Goal: Information Seeking & Learning: Find specific fact

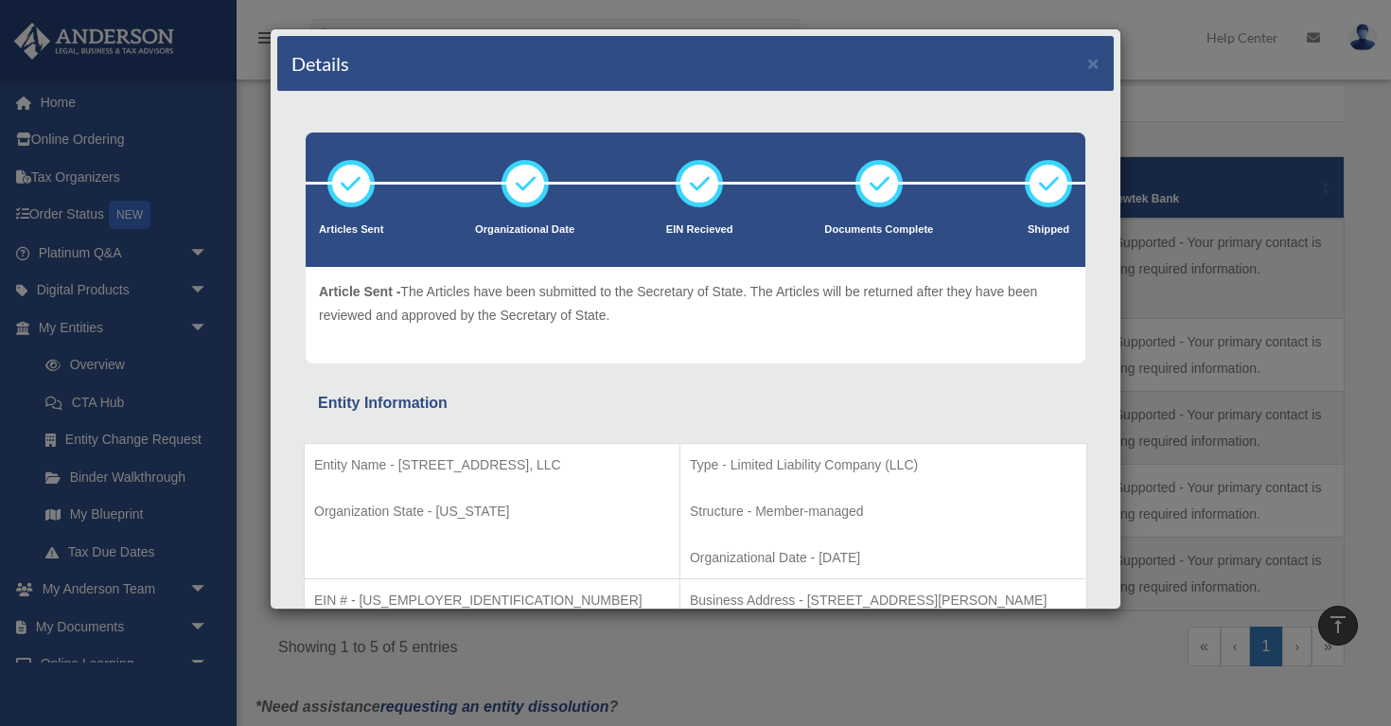
scroll to position [245, 0]
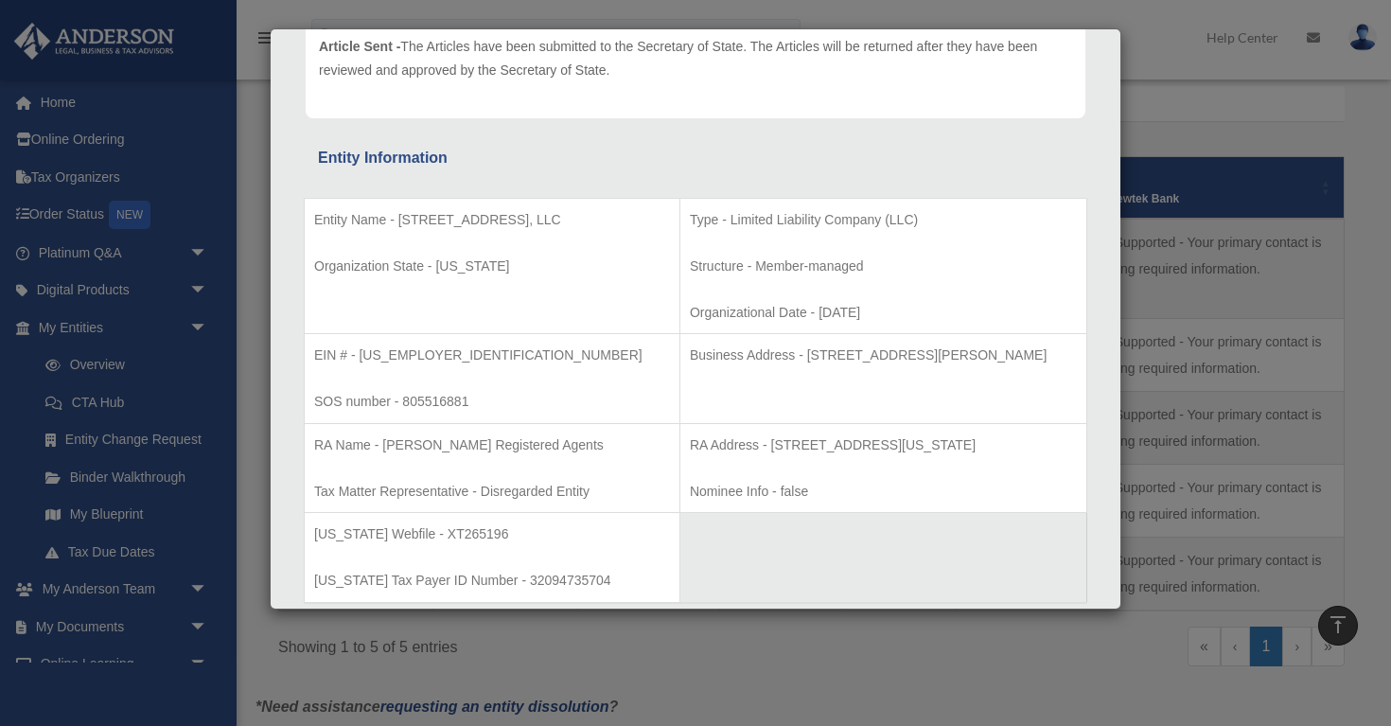
click at [431, 354] on p "EIN # - [US_EMPLOYER_IDENTIFICATION_NUMBER]" at bounding box center [492, 356] width 356 height 24
drag, startPoint x: 431, startPoint y: 354, endPoint x: 316, endPoint y: 357, distance: 114.6
click at [316, 357] on p "EIN # - [US_EMPLOYER_IDENTIFICATION_NUMBER]" at bounding box center [492, 356] width 356 height 24
click at [1148, 102] on div "Details × Articles Sent Organizational Date" at bounding box center [695, 363] width 1391 height 726
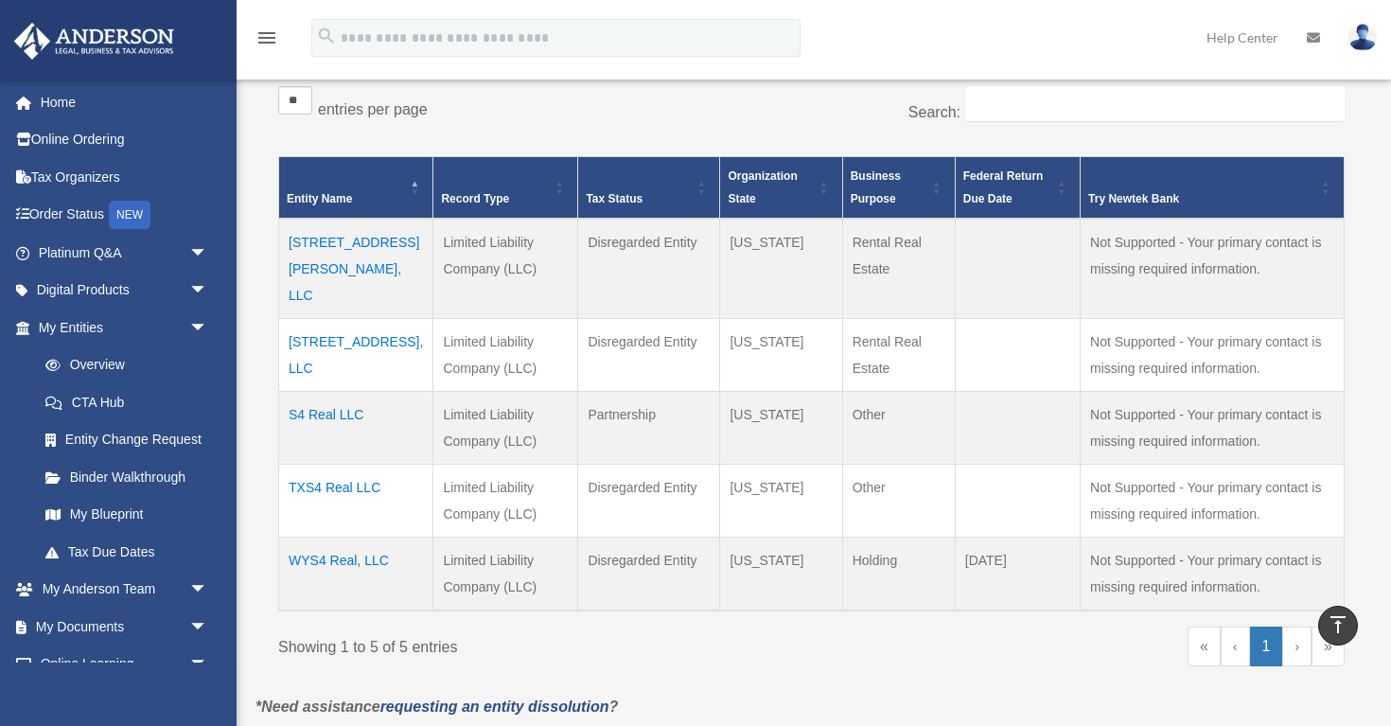
click at [373, 245] on td "[STREET_ADDRESS][PERSON_NAME], LLC" at bounding box center [356, 269] width 154 height 100
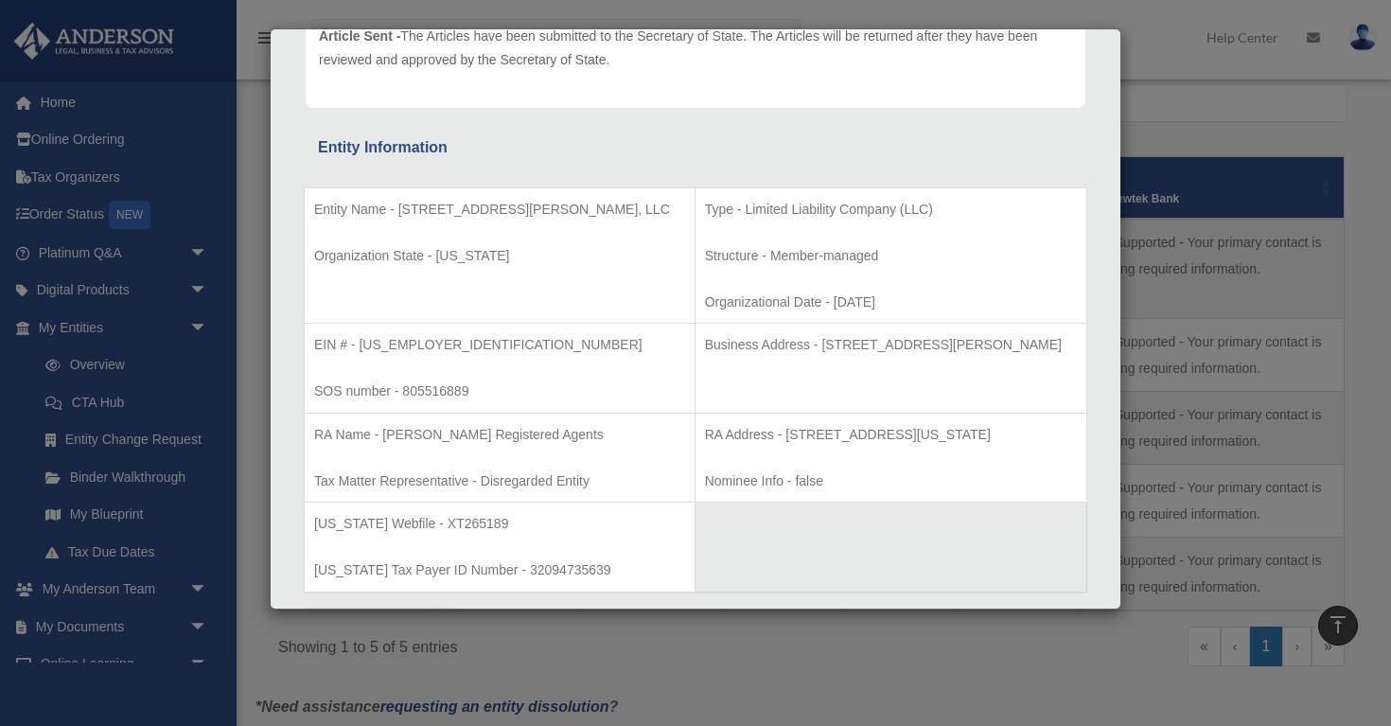
scroll to position [250, 0]
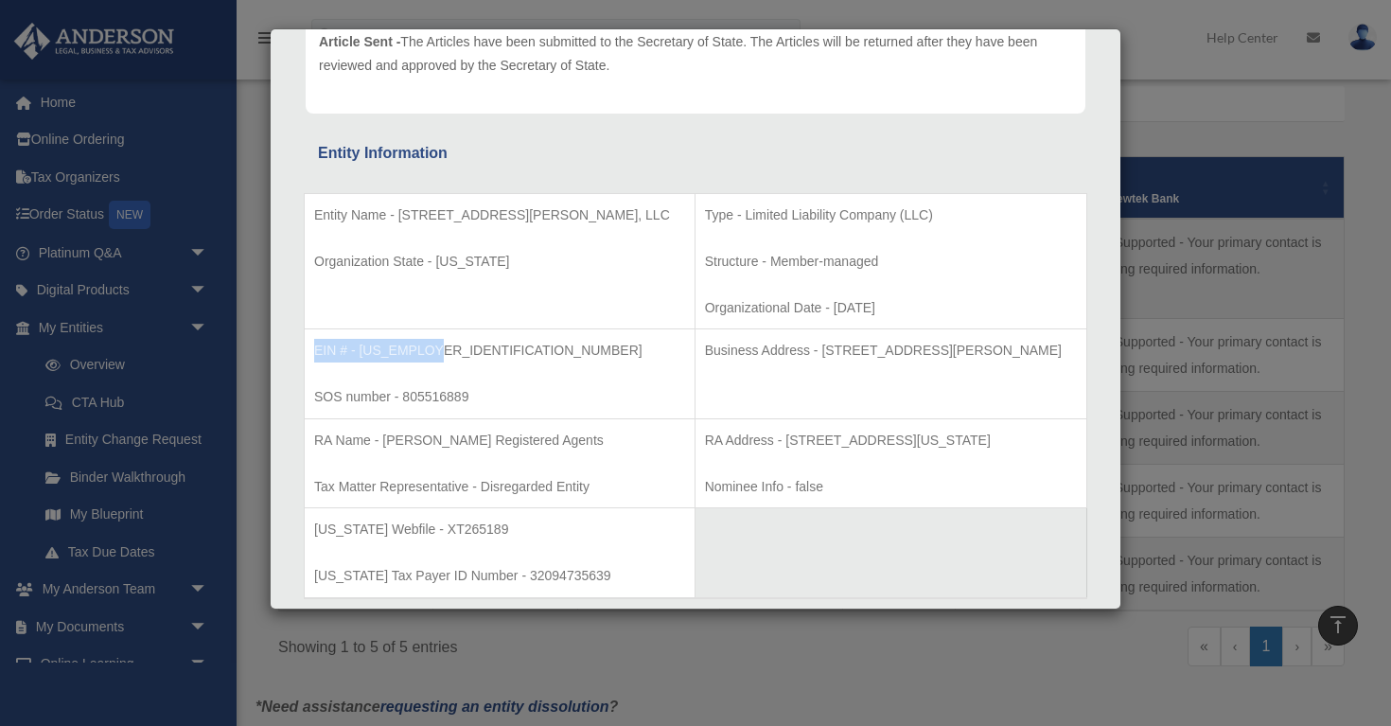
drag, startPoint x: 427, startPoint y: 350, endPoint x: 313, endPoint y: 351, distance: 113.6
click at [313, 351] on td "EIN # - [US_EMPLOYER_IDENTIFICATION_NUMBER] SOS number - 805516889" at bounding box center [500, 374] width 391 height 90
drag, startPoint x: 542, startPoint y: 213, endPoint x: 398, endPoint y: 216, distance: 143.9
click at [398, 216] on p "Entity Name - [STREET_ADDRESS][PERSON_NAME], LLC" at bounding box center [499, 215] width 371 height 24
copy p "[STREET_ADDRESS][PERSON_NAME], LLC"
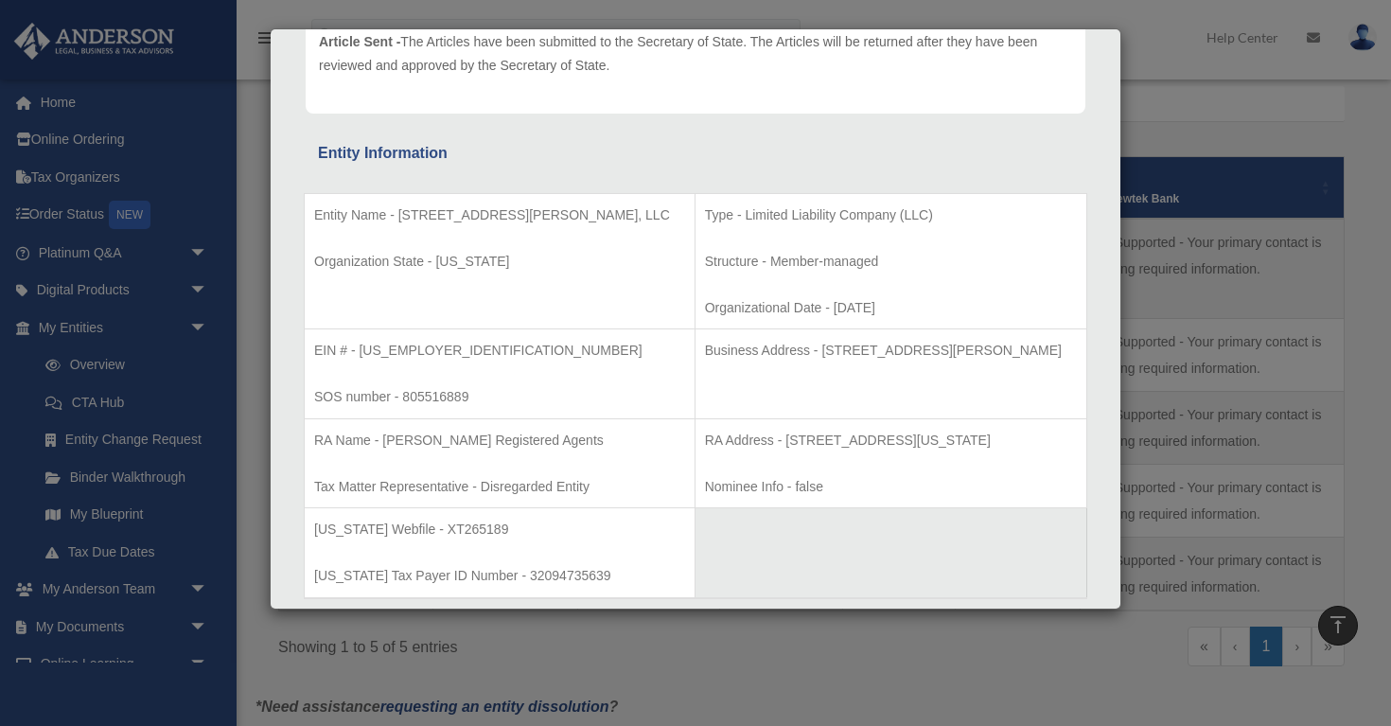
click at [1140, 98] on div "Details × Articles Sent Organizational Date" at bounding box center [695, 363] width 1391 height 726
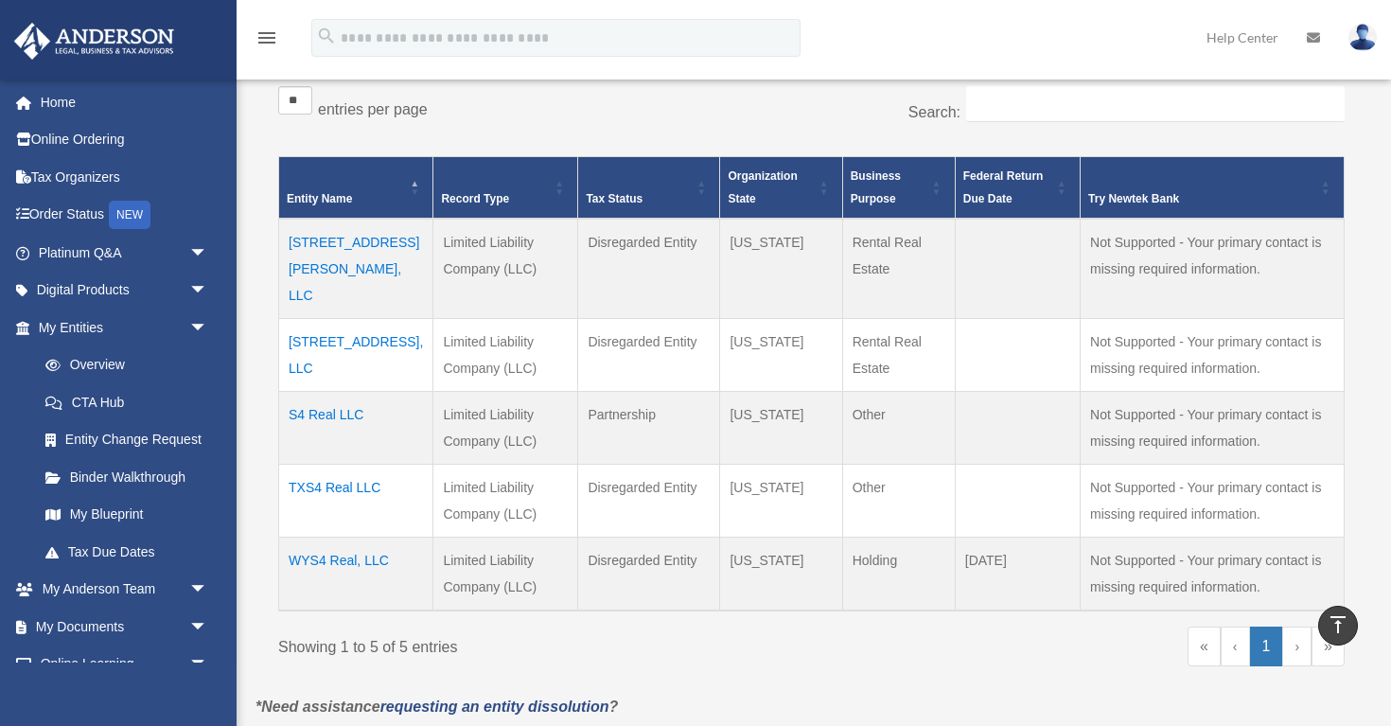
click at [365, 537] on td "WYS4 Real, LLC" at bounding box center [356, 574] width 154 height 74
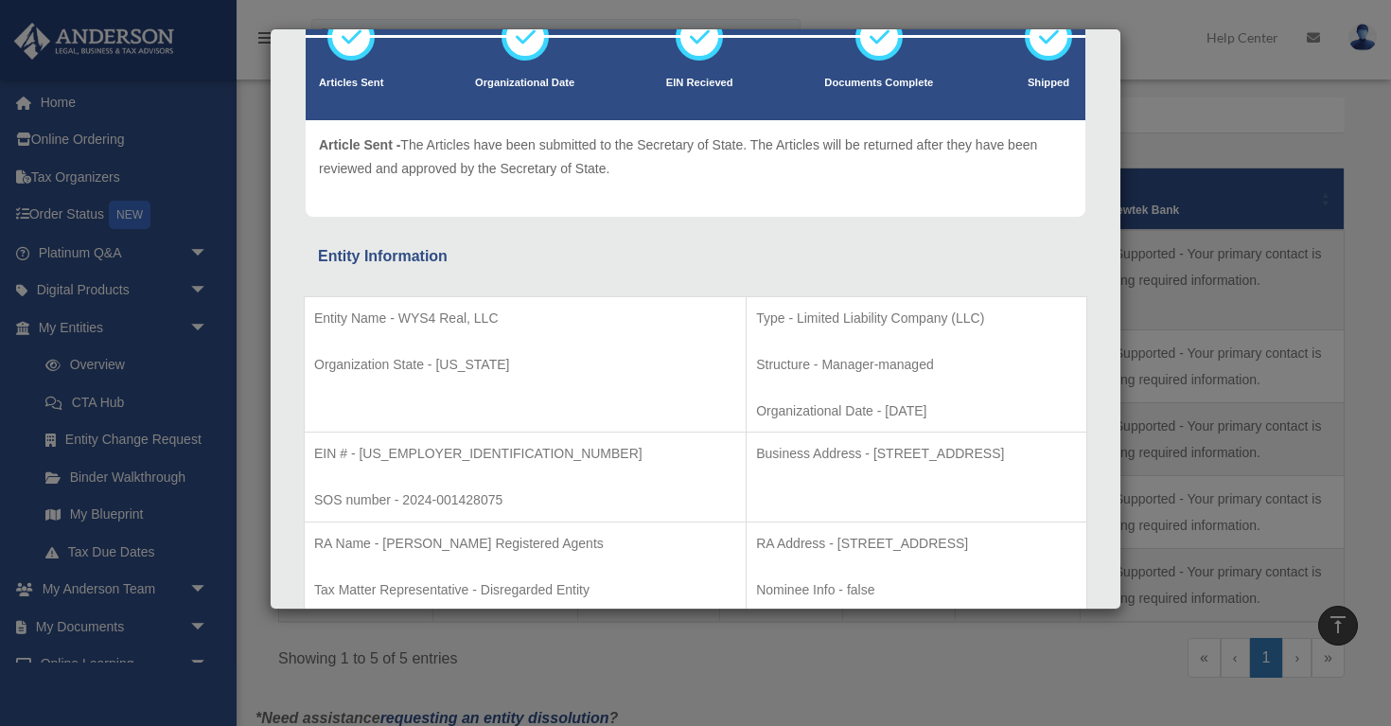
scroll to position [143, 0]
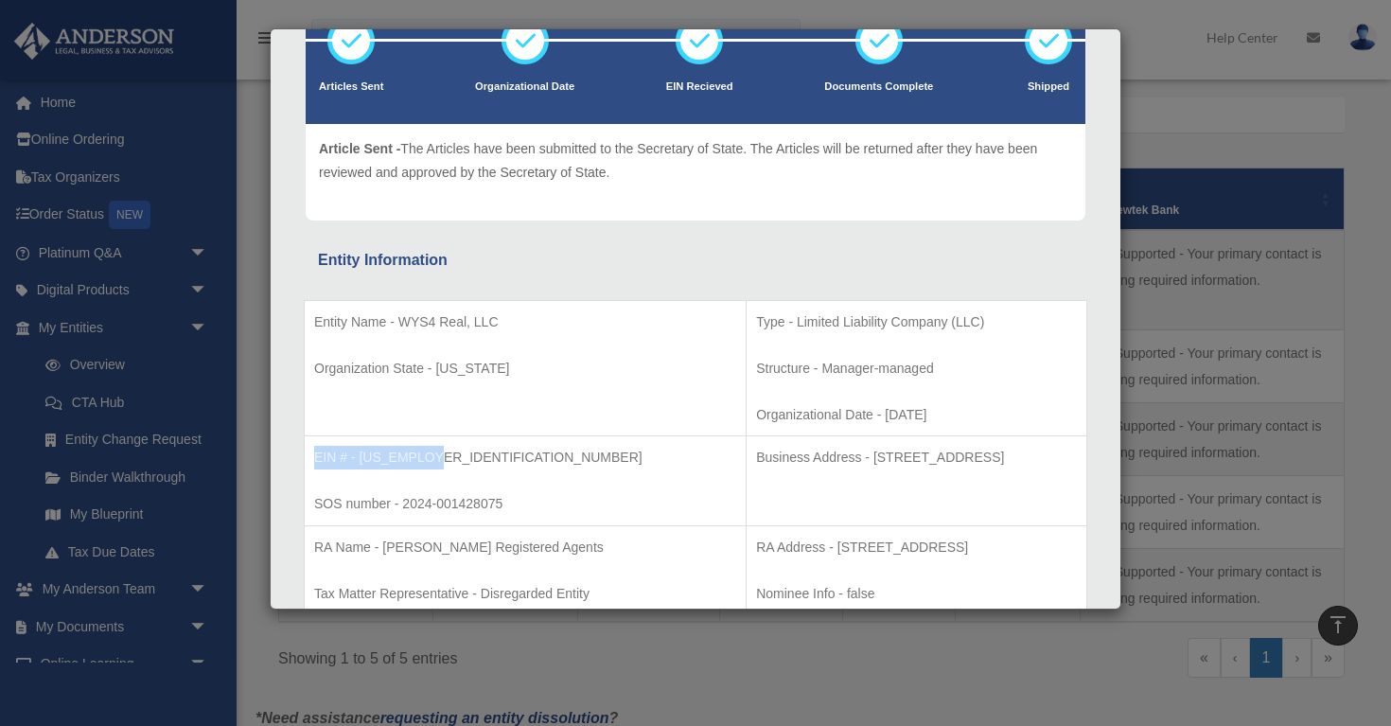
drag, startPoint x: 428, startPoint y: 456, endPoint x: 312, endPoint y: 456, distance: 115.5
click at [312, 456] on td "EIN # - [US_EMPLOYER_IDENTIFICATION_NUMBER] SOS number - 2024-001428075" at bounding box center [526, 481] width 442 height 90
drag, startPoint x: 498, startPoint y: 326, endPoint x: 401, endPoint y: 315, distance: 97.1
click at [401, 315] on p "Entity Name - WYS4 Real, LLC" at bounding box center [525, 322] width 422 height 24
copy p "WYS4 Real, LLC"
